Goal: Transaction & Acquisition: Purchase product/service

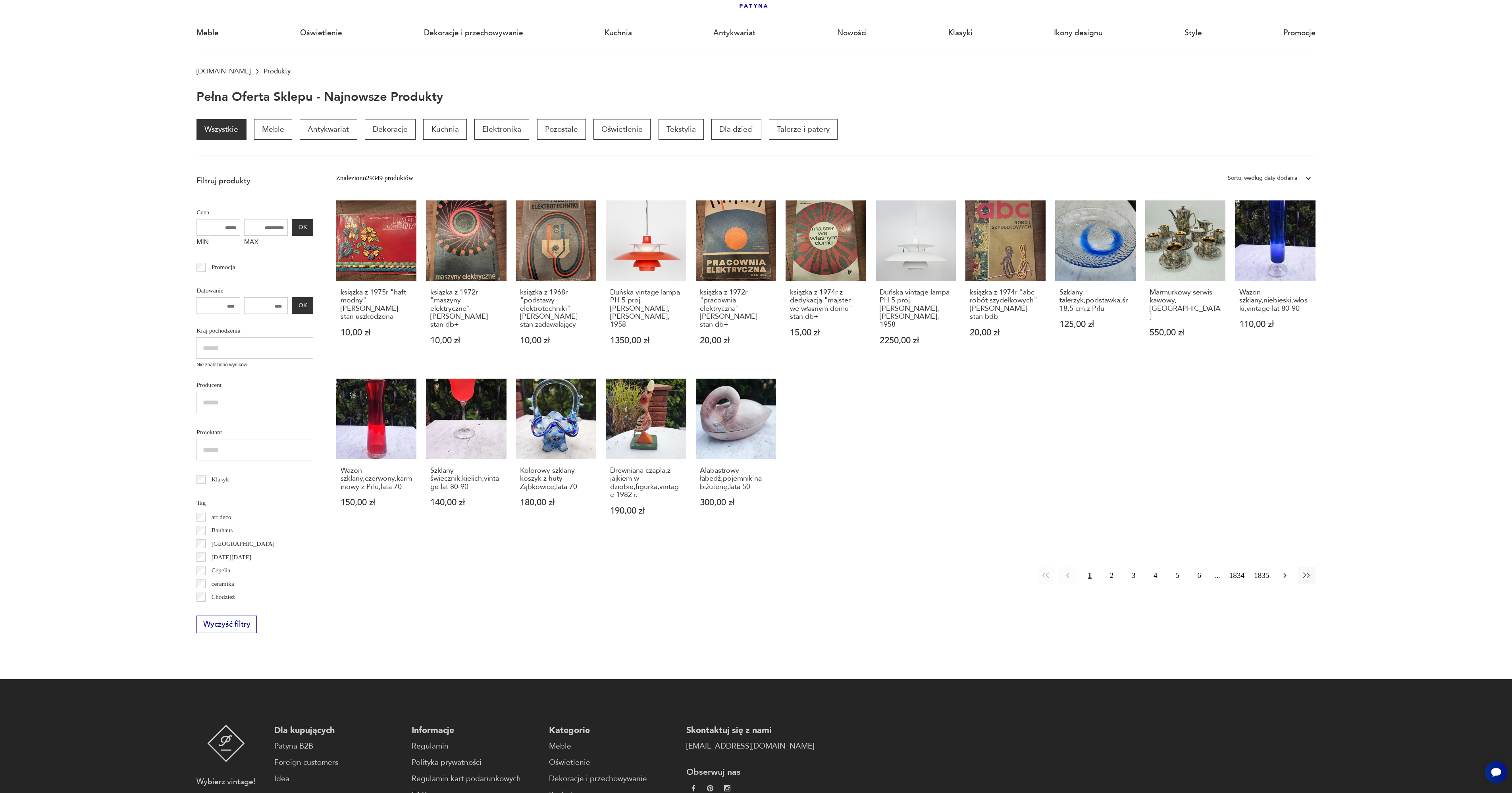
click at [1284, 577] on icon "button" at bounding box center [1285, 575] width 3 height 5
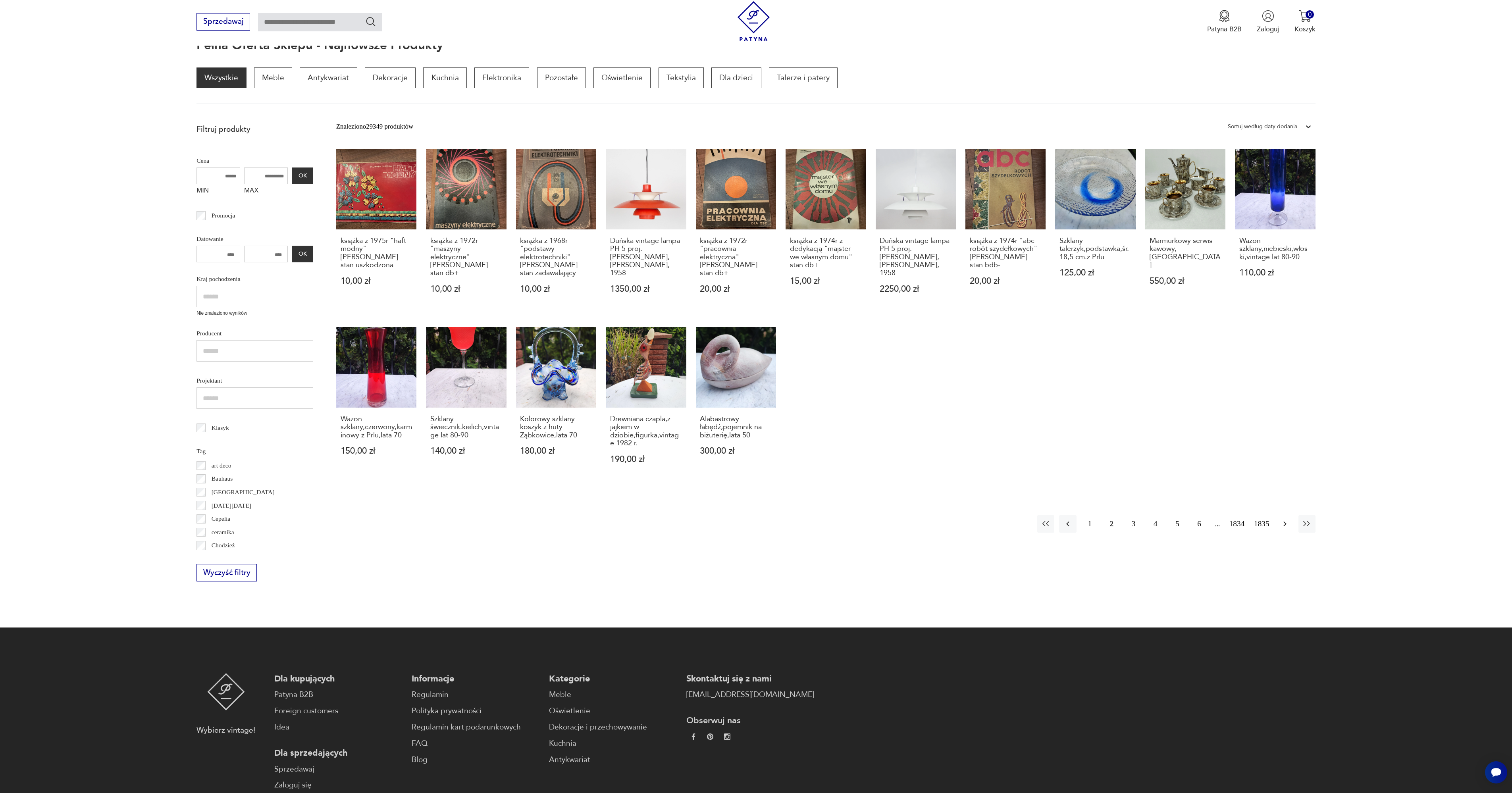
scroll to position [106, 0]
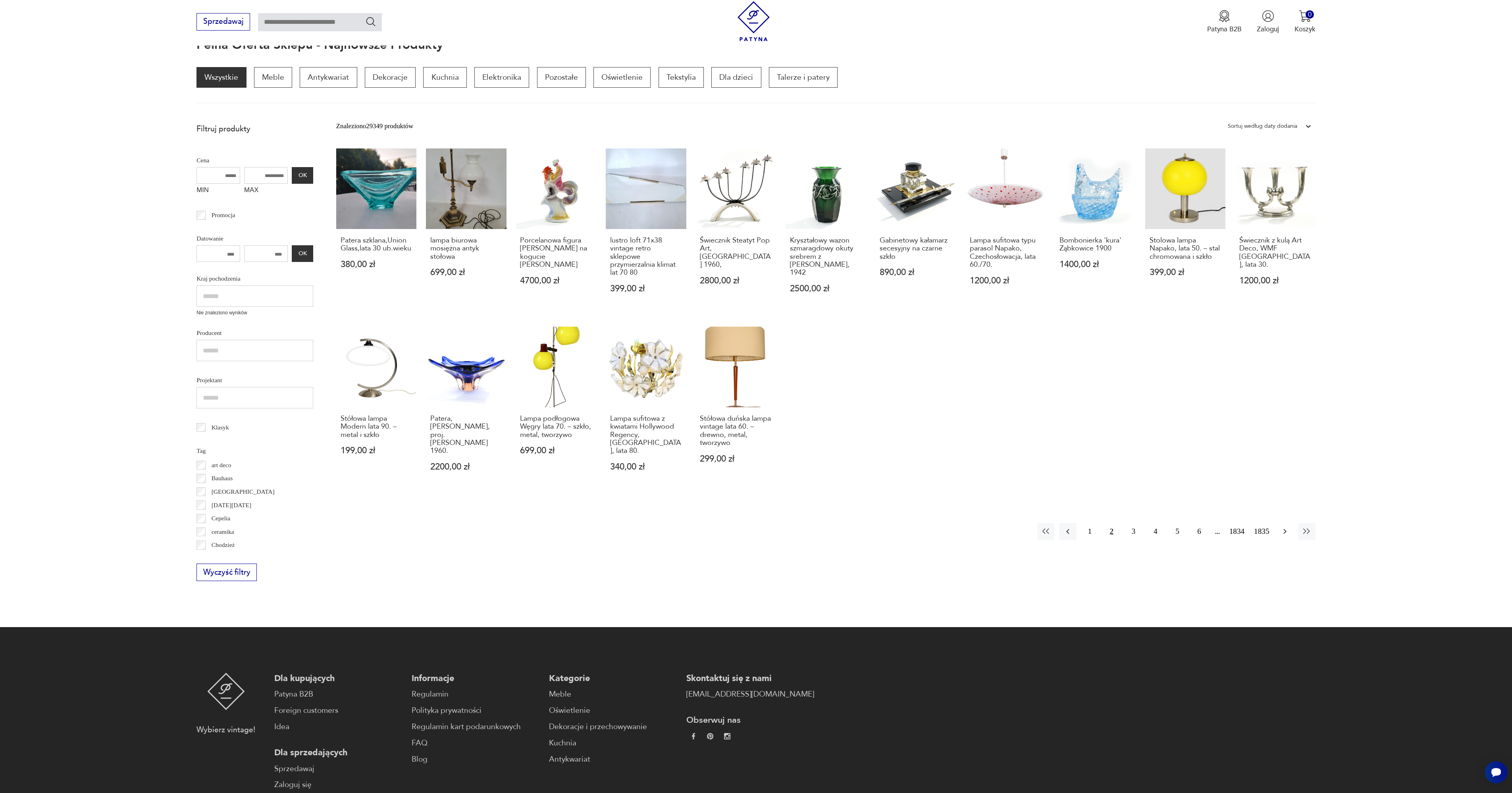
click at [1284, 526] on icon "button" at bounding box center [1284, 531] width 9 height 9
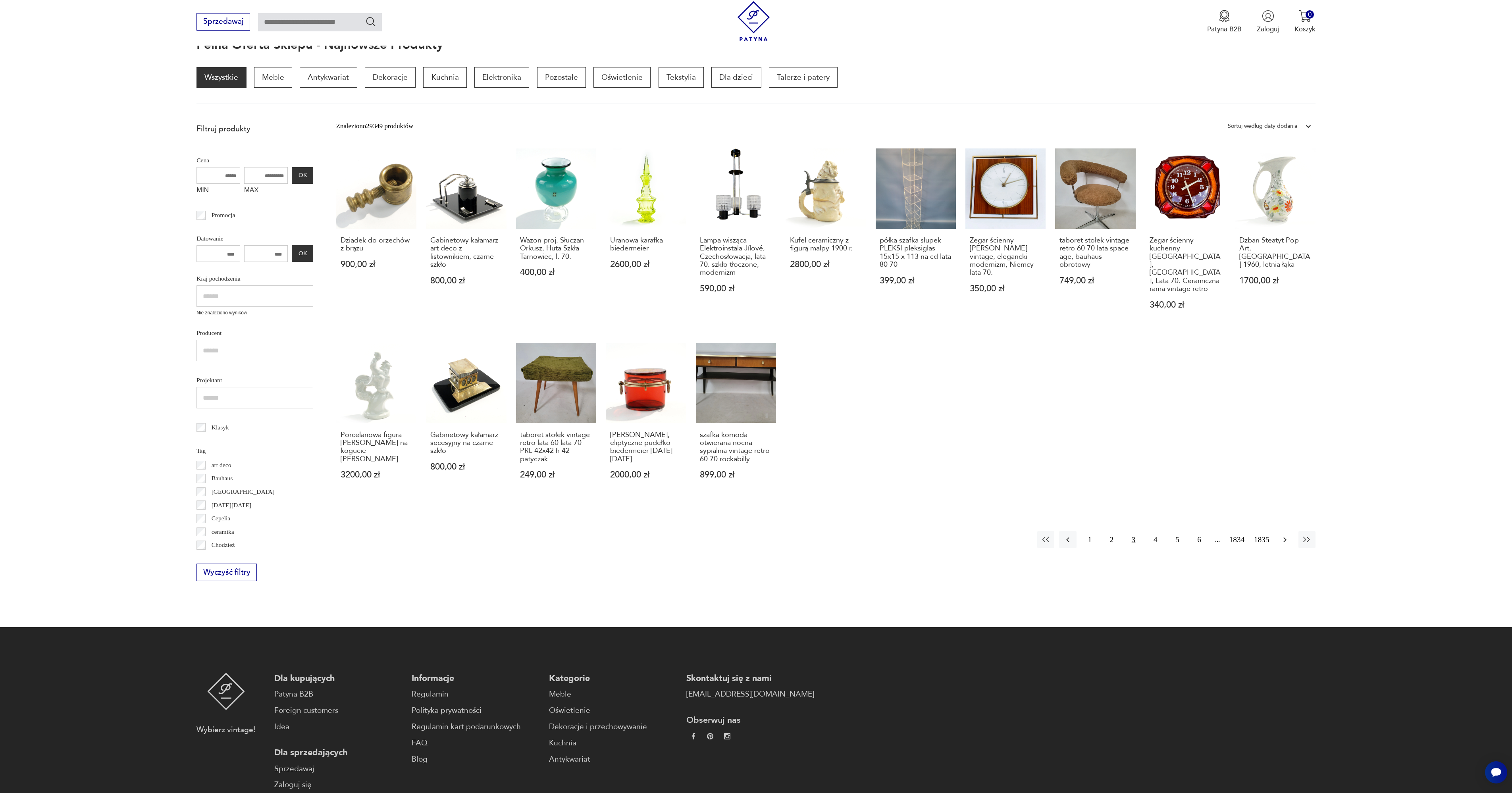
click at [1283, 535] on icon "button" at bounding box center [1284, 540] width 9 height 9
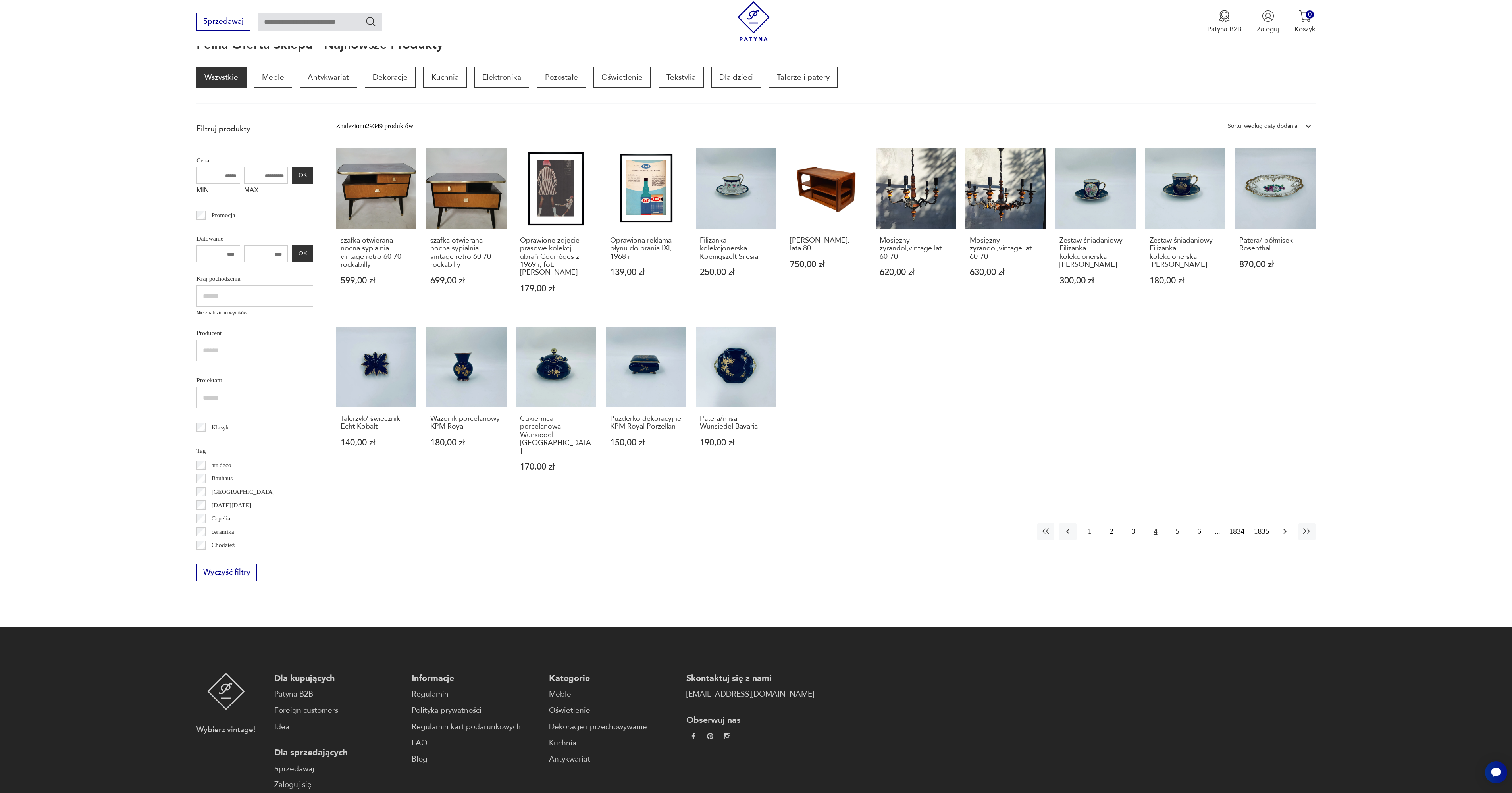
click at [1284, 526] on icon "button" at bounding box center [1284, 531] width 9 height 9
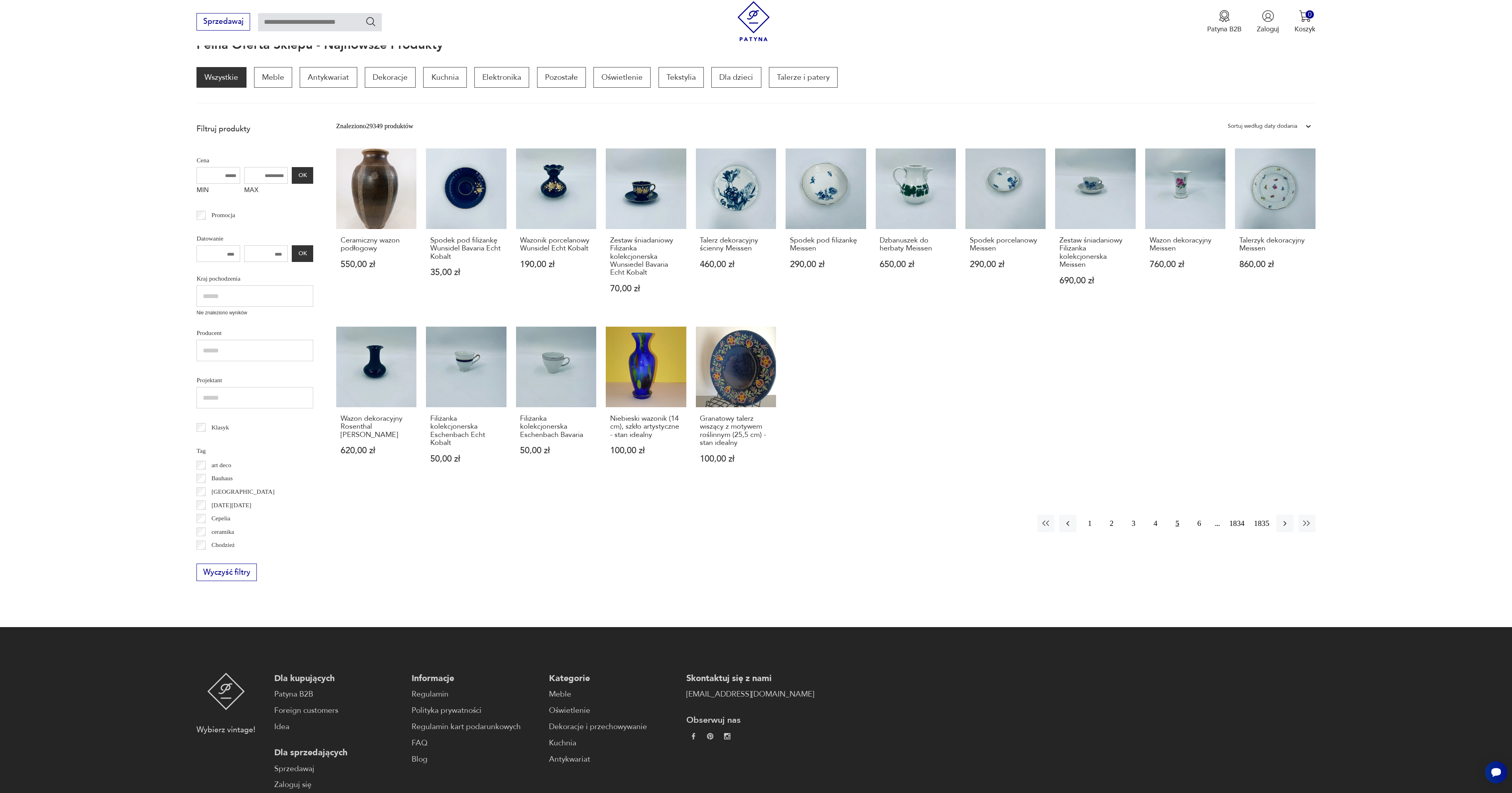
click at [1284, 518] on button "button" at bounding box center [1284, 523] width 17 height 17
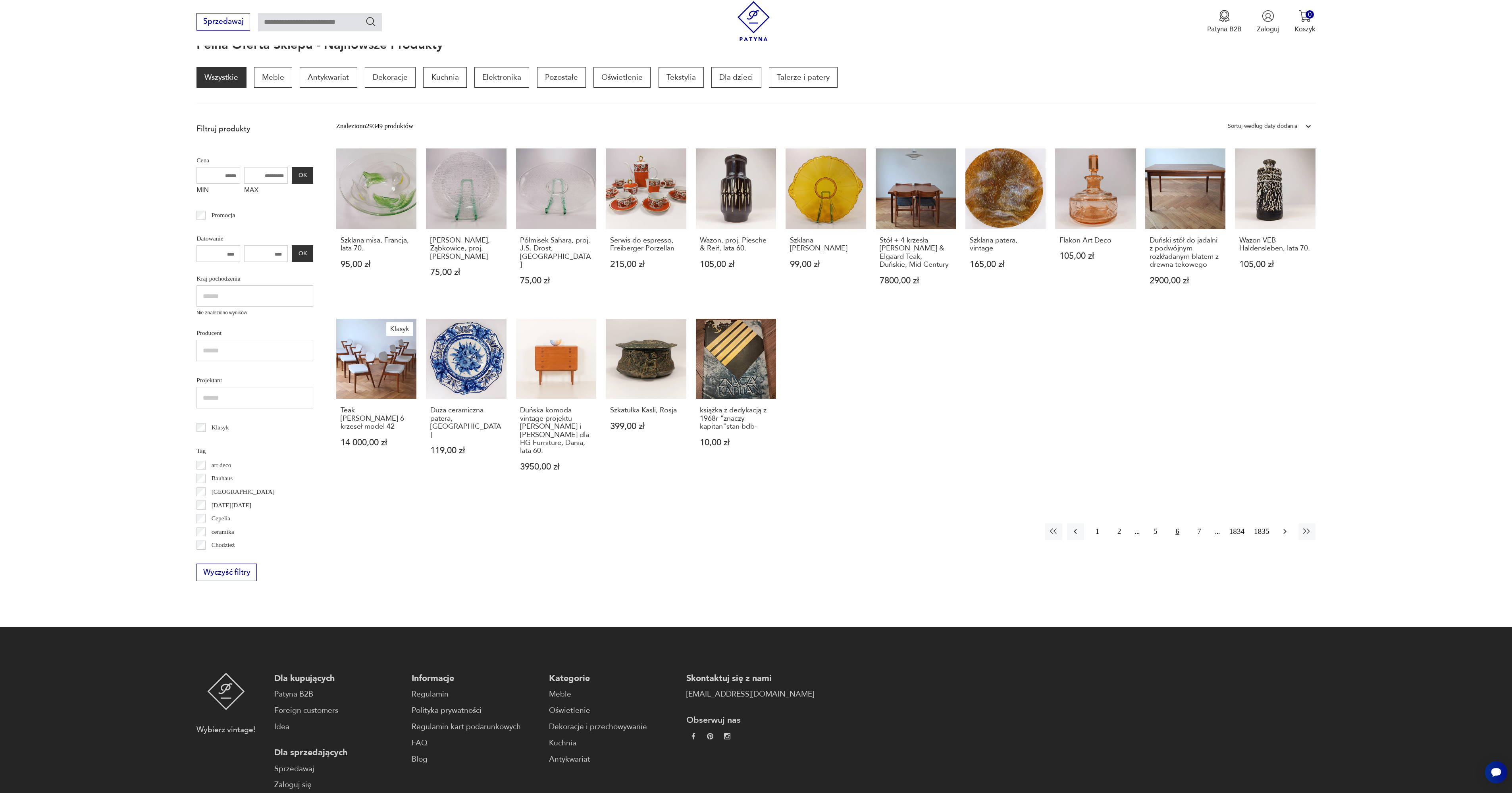
click at [1283, 532] on icon "button" at bounding box center [1284, 531] width 9 height 9
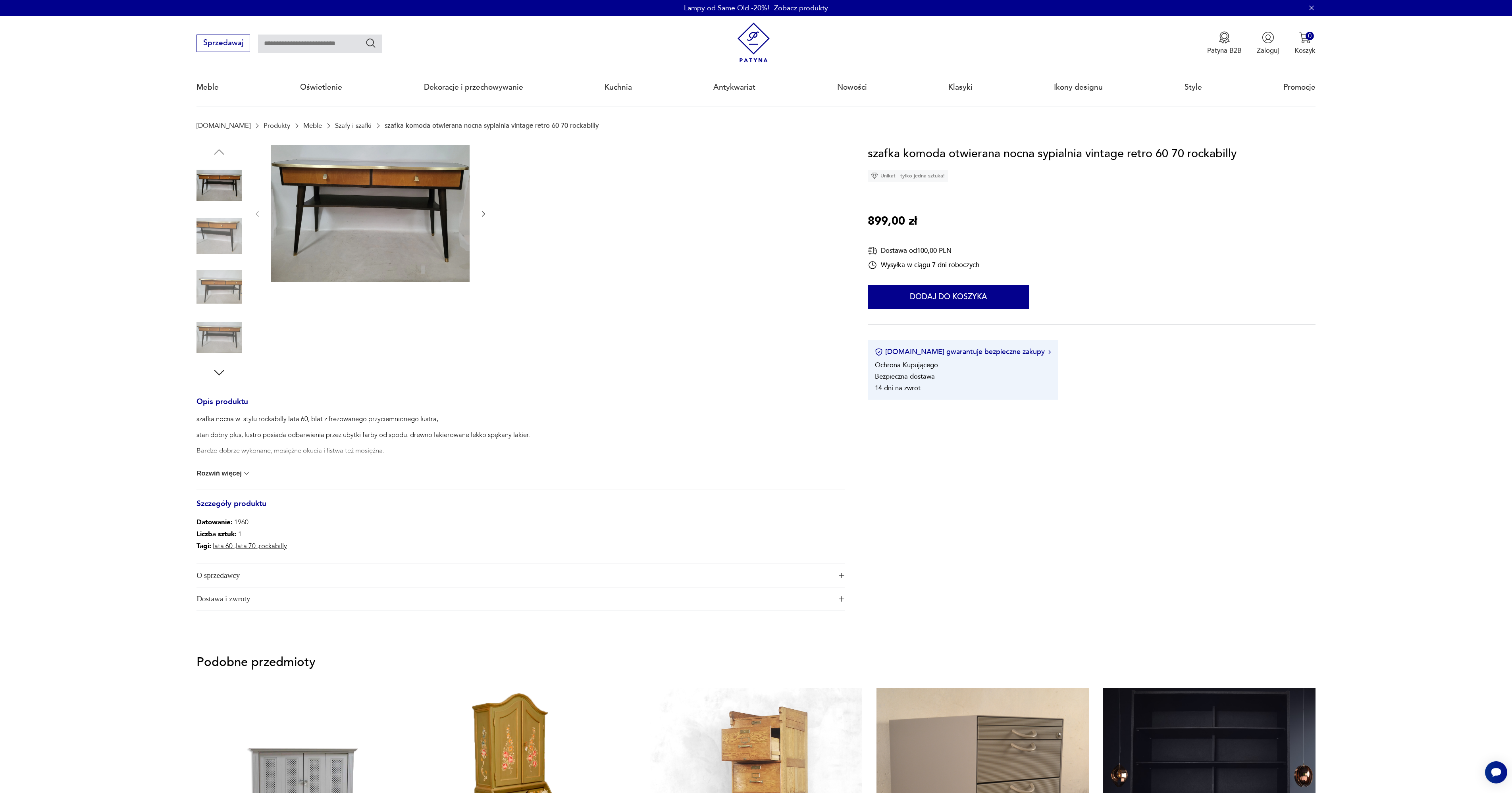
click at [220, 239] on img at bounding box center [219, 236] width 45 height 45
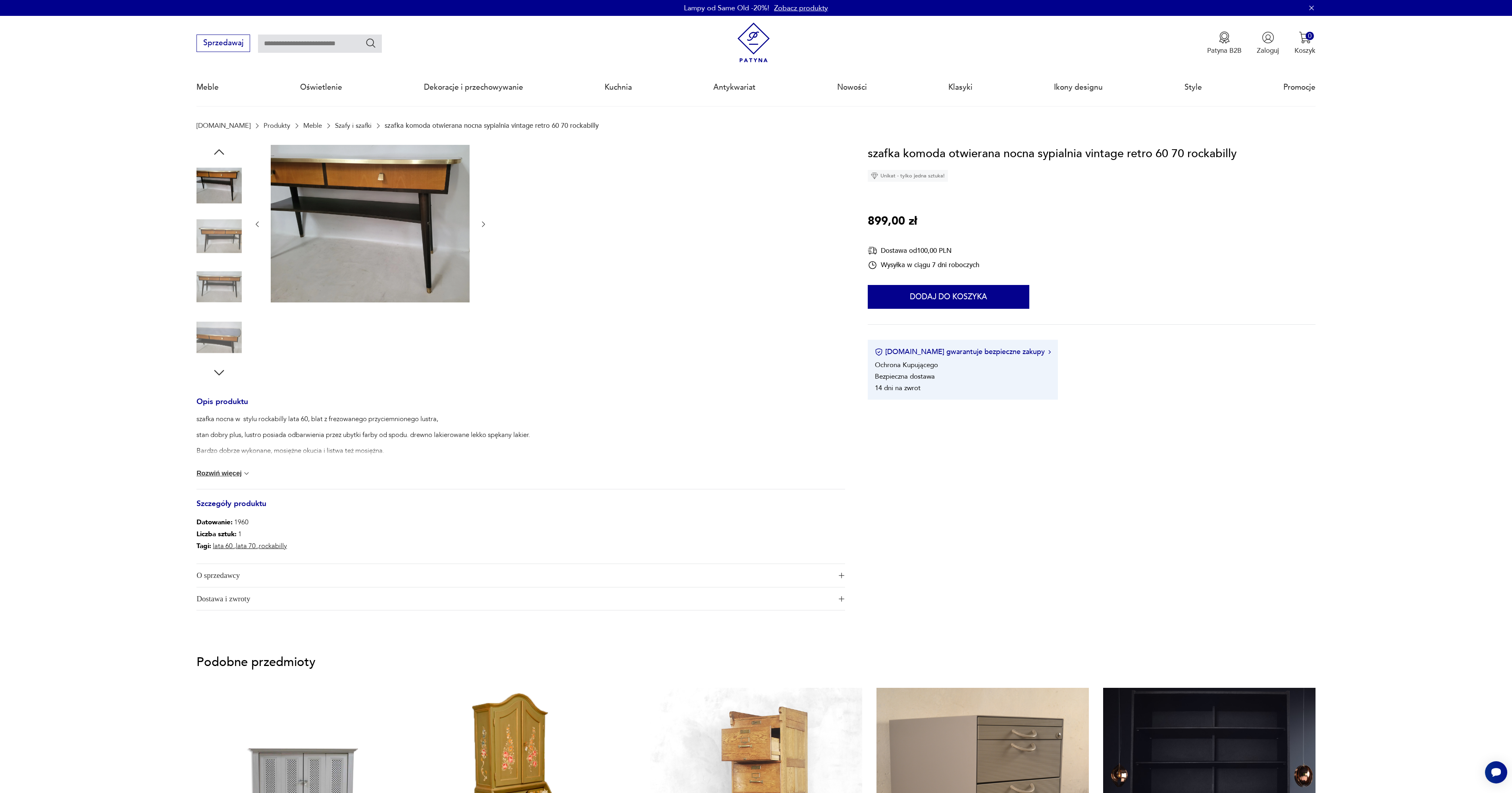
click at [224, 323] on img at bounding box center [219, 337] width 45 height 45
